Goal: Task Accomplishment & Management: Manage account settings

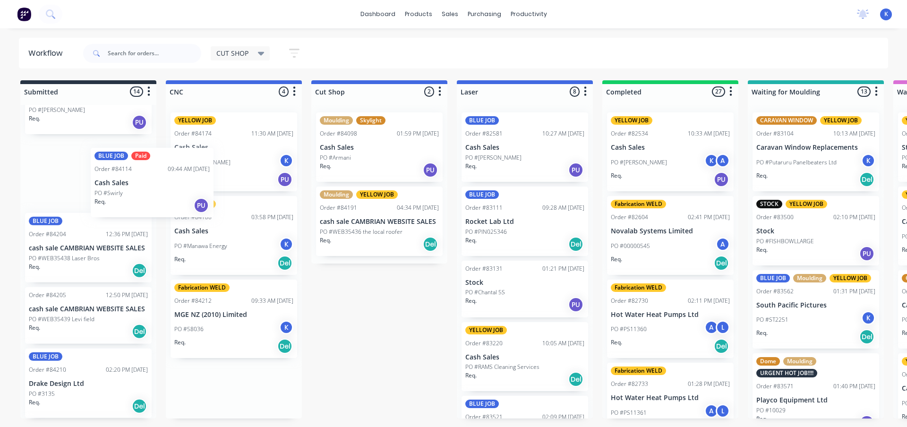
scroll to position [710, 0]
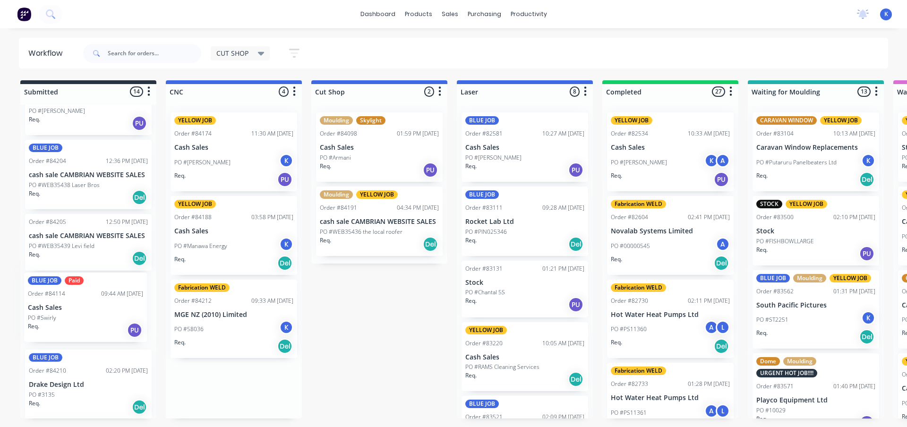
drag, startPoint x: 193, startPoint y: 154, endPoint x: 50, endPoint y: 315, distance: 215.9
click at [236, 61] on div "CUT SHOP Save new view None edit CUT SHOP (Default) edit DISPATCH edit FABRICAT…" at bounding box center [260, 53] width 99 height 18
click at [232, 54] on span "CUT SHOP" at bounding box center [232, 53] width 32 height 10
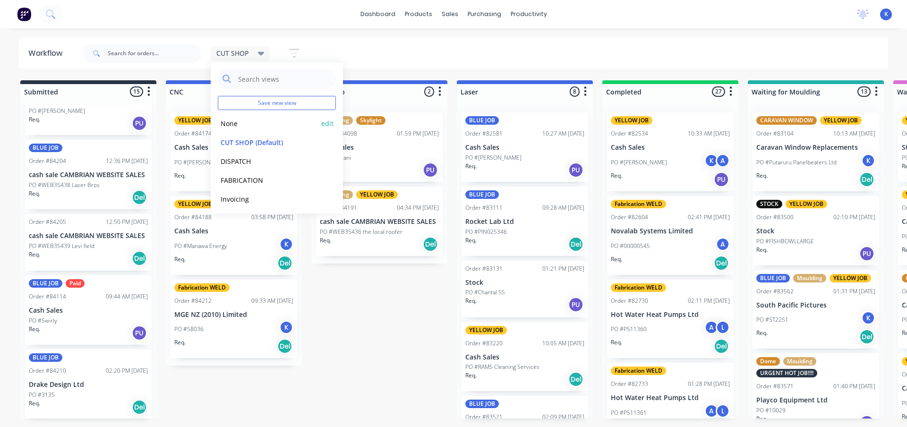
click at [240, 123] on button "None" at bounding box center [268, 123] width 101 height 11
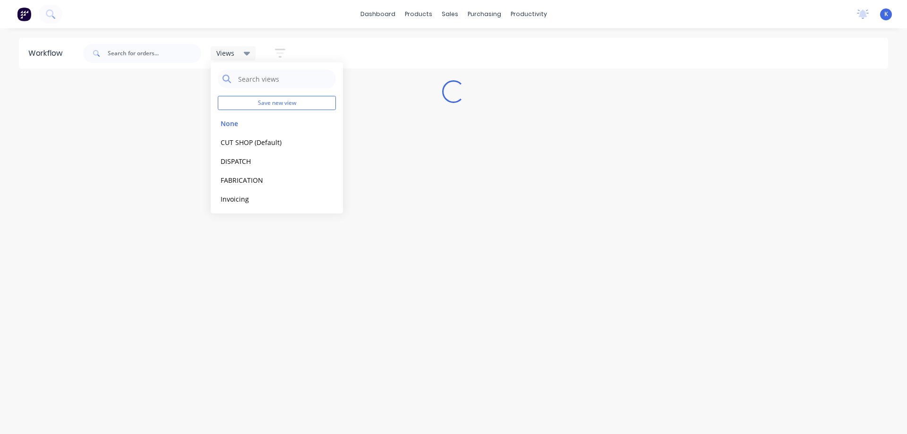
click at [287, 255] on div "Workflow Views Save new view None edit CUT SHOP (Default) edit DISPATCH edit FA…" at bounding box center [453, 226] width 907 height 377
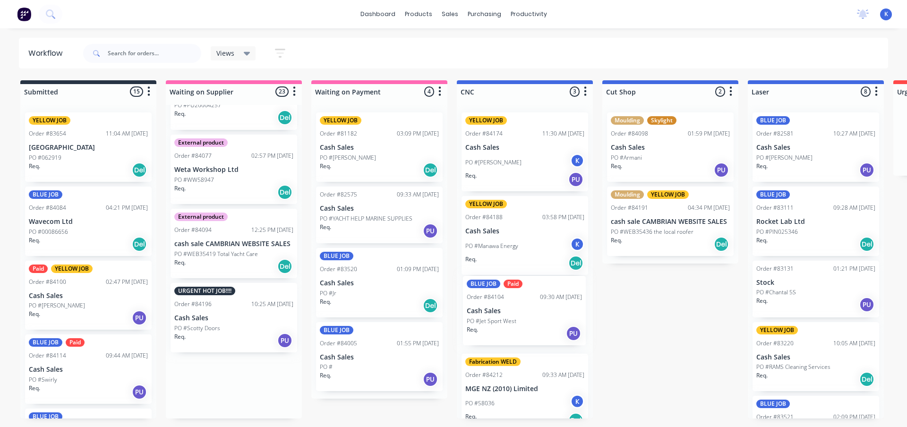
scroll to position [19, 0]
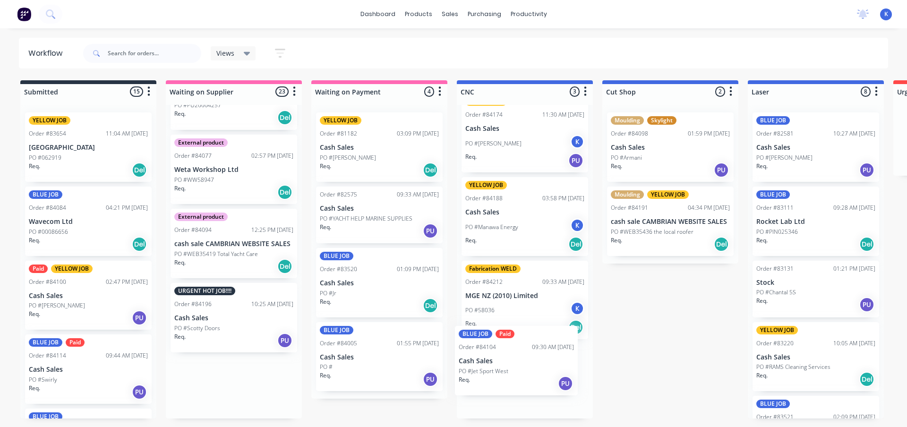
drag, startPoint x: 191, startPoint y: 314, endPoint x: 480, endPoint y: 366, distance: 294.2
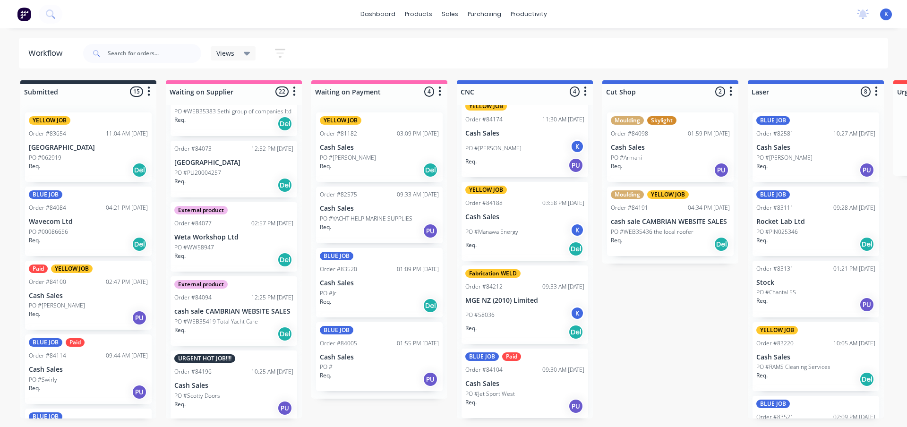
scroll to position [1244, 0]
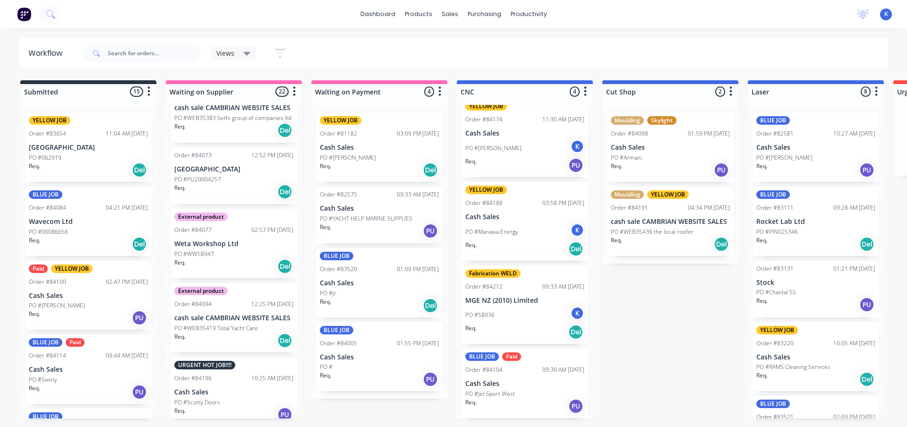
click at [224, 53] on span "Views" at bounding box center [225, 53] width 18 height 10
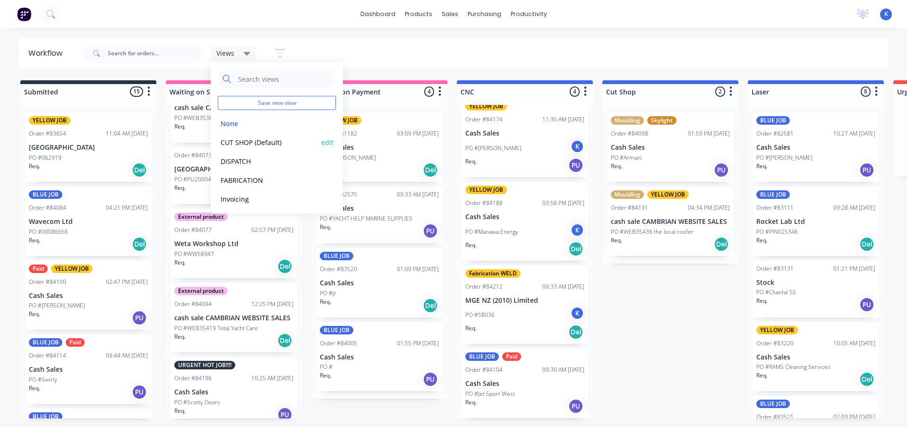
click at [254, 141] on button "CUT SHOP (Default)" at bounding box center [268, 142] width 101 height 11
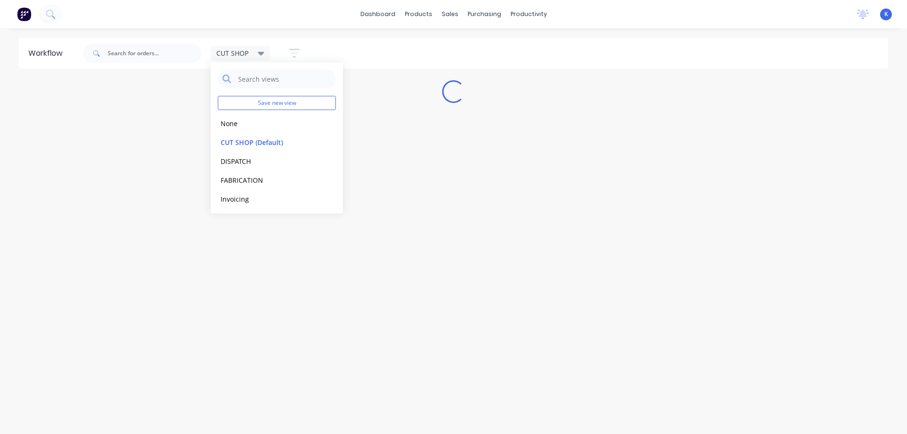
click at [291, 258] on div "Workflow CUT SHOP Save new view None edit CUT SHOP (Default) edit DISPATCH edit…" at bounding box center [453, 226] width 907 height 377
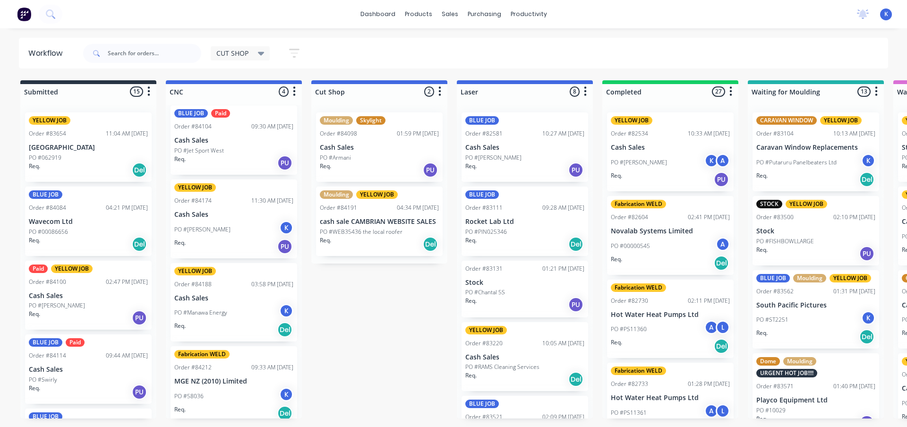
scroll to position [0, 0]
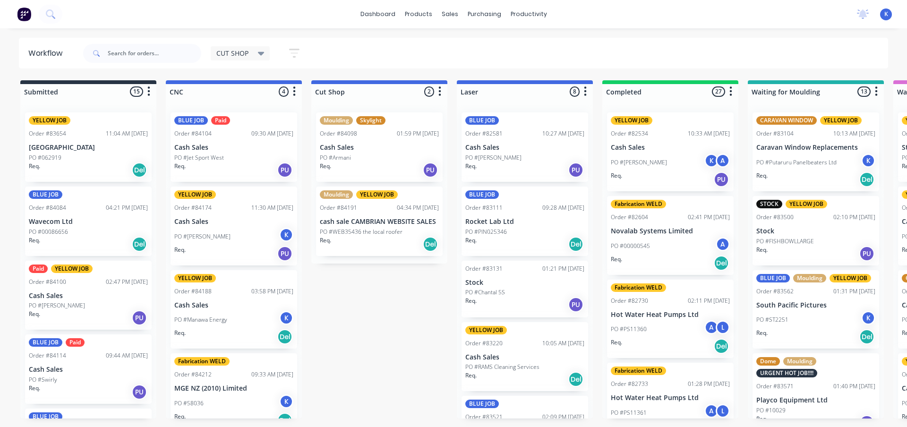
click at [211, 160] on p "PO #Jet Sport West" at bounding box center [199, 158] width 50 height 9
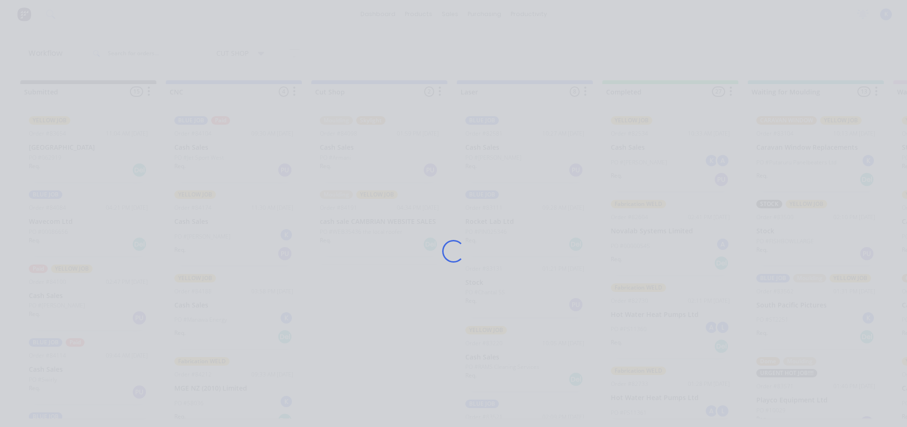
click at [211, 160] on div "Loading..." at bounding box center [454, 251] width 756 height 427
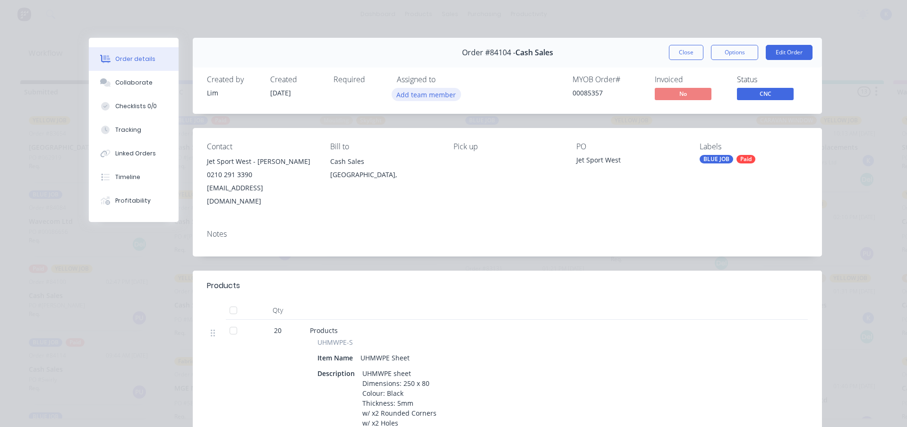
click at [402, 96] on button "Add team member" at bounding box center [426, 94] width 69 height 13
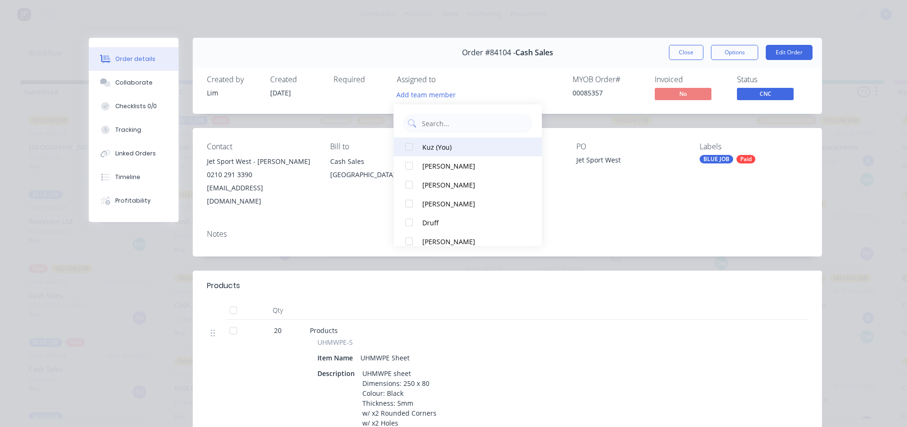
drag, startPoint x: 409, startPoint y: 146, endPoint x: 422, endPoint y: 145, distance: 12.8
click at [411, 146] on div at bounding box center [409, 146] width 19 height 19
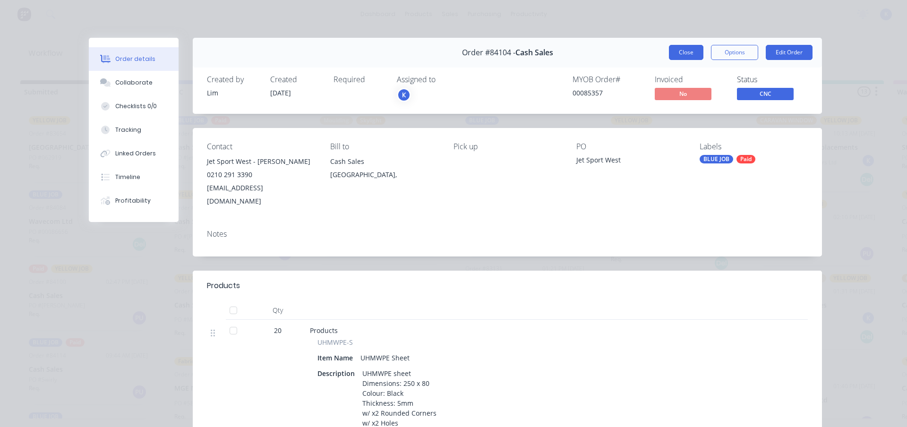
drag, startPoint x: 675, startPoint y: 49, endPoint x: 638, endPoint y: 60, distance: 38.3
click at [675, 50] on button "Close" at bounding box center [686, 52] width 34 height 15
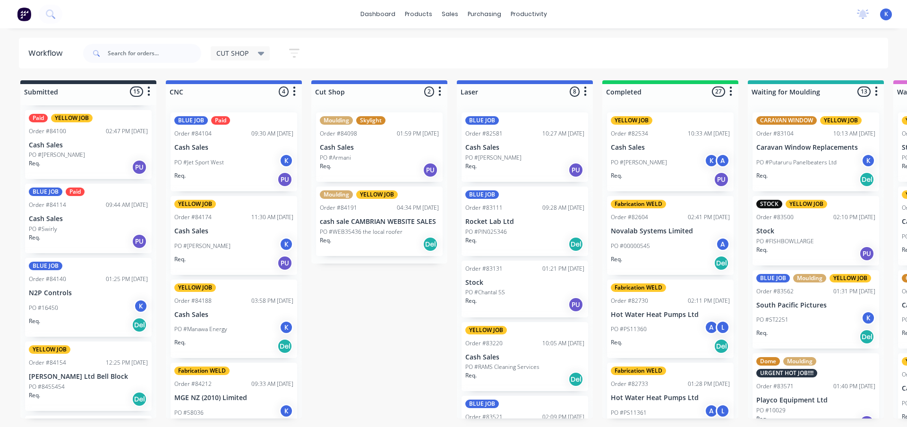
scroll to position [189, 0]
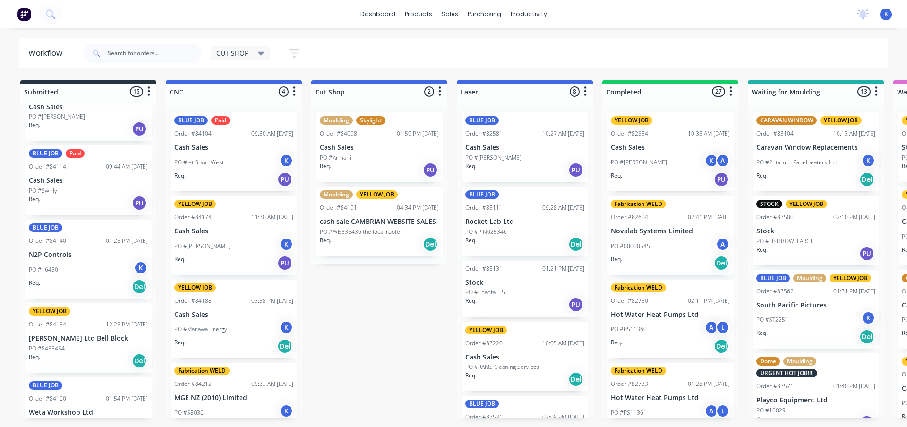
click at [51, 186] on div "BLUE JOB Paid Order #84114 09:44 AM [DATE] Cash Sales PO #Swirly Req. PU" at bounding box center [88, 180] width 127 height 69
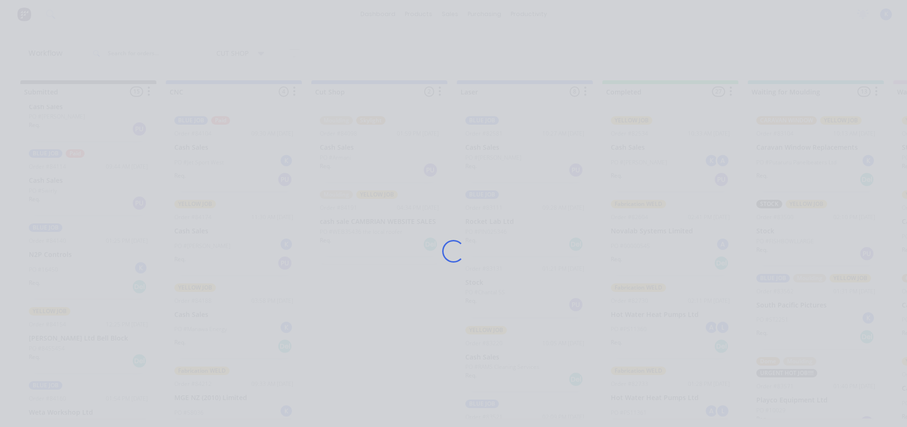
click at [51, 186] on div "Loading..." at bounding box center [453, 213] width 907 height 427
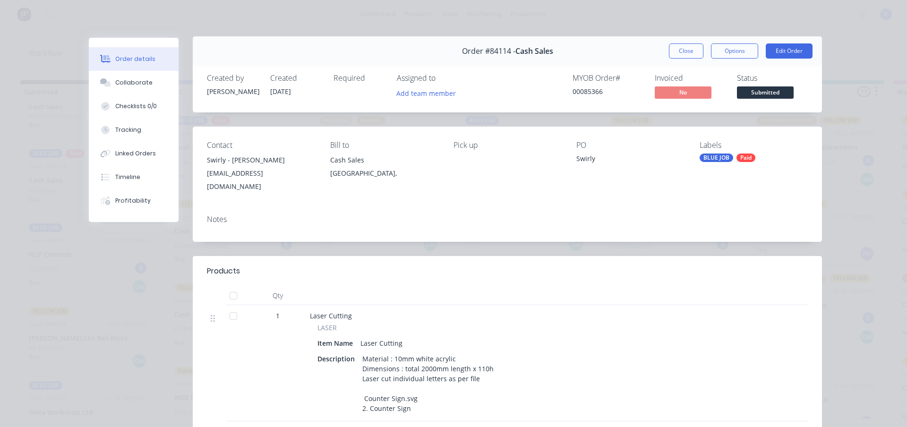
scroll to position [0, 0]
click at [680, 49] on button "Close" at bounding box center [686, 52] width 34 height 15
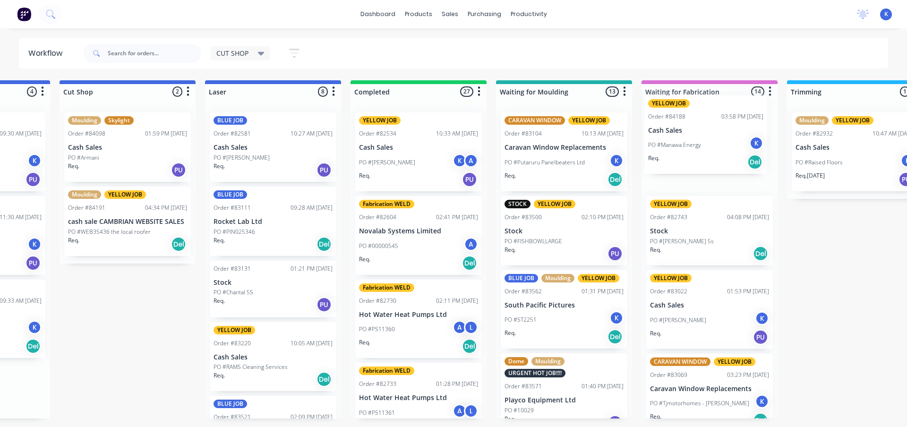
drag, startPoint x: 193, startPoint y: 328, endPoint x: 670, endPoint y: 146, distance: 510.4
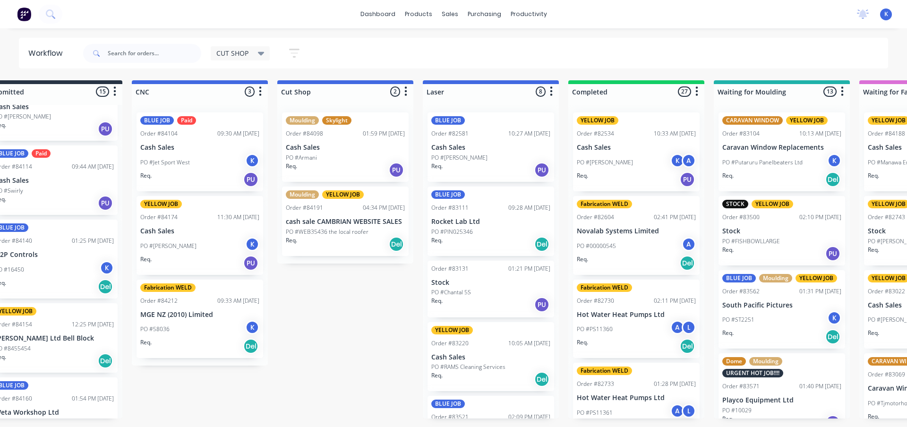
scroll to position [0, 32]
